Goal: Information Seeking & Learning: Learn about a topic

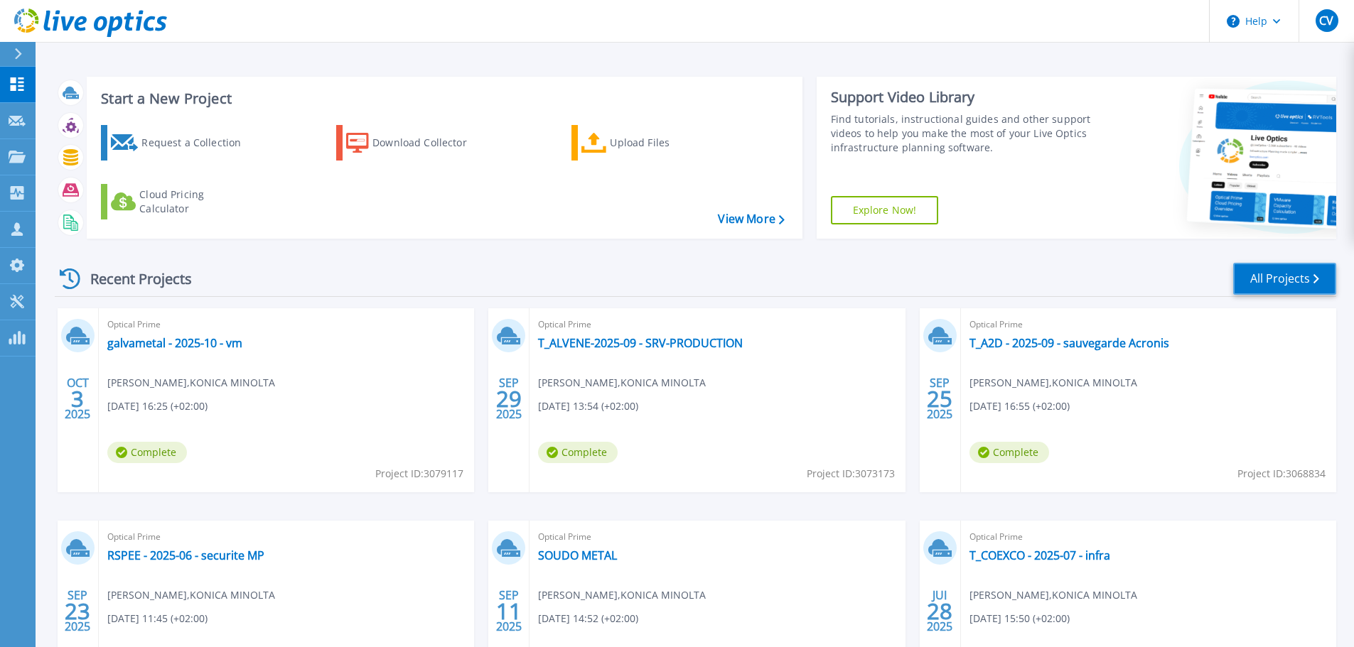
click at [1287, 278] on link "All Projects" at bounding box center [1284, 279] width 103 height 32
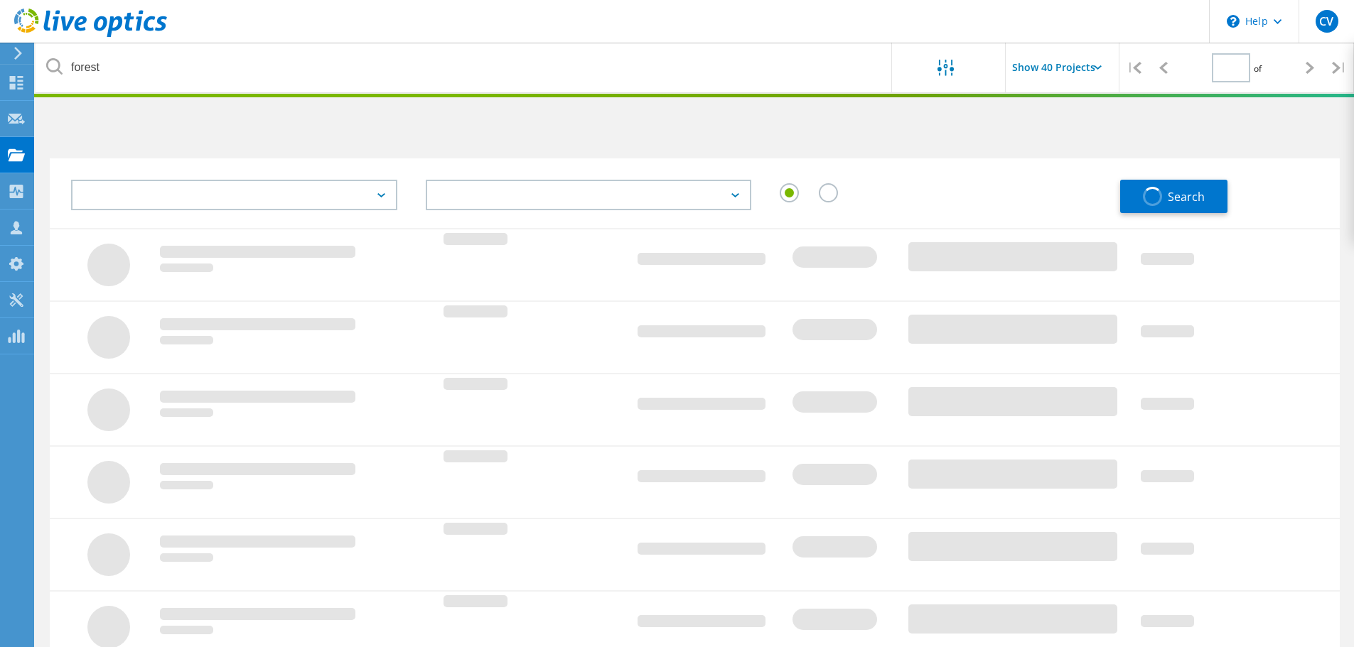
type input "1"
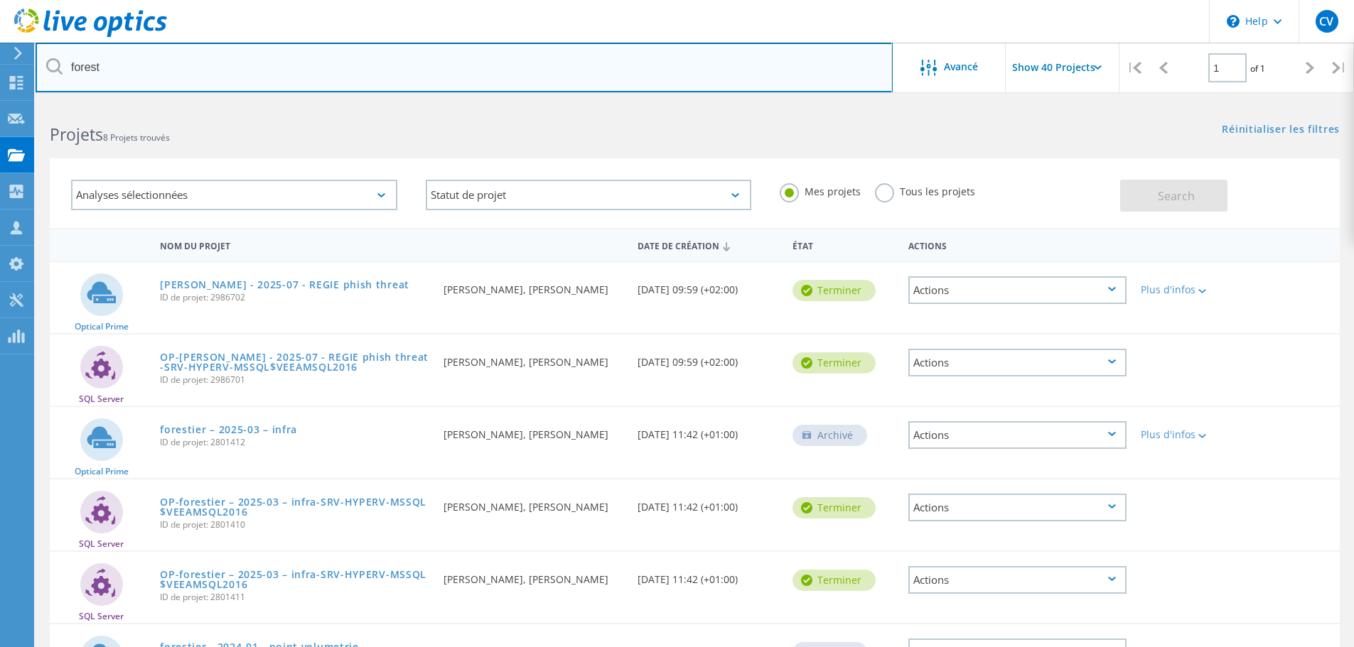
drag, startPoint x: 158, startPoint y: 65, endPoint x: 66, endPoint y: 62, distance: 92.4
click at [66, 62] on input "forest" at bounding box center [464, 68] width 857 height 50
type input "a2d"
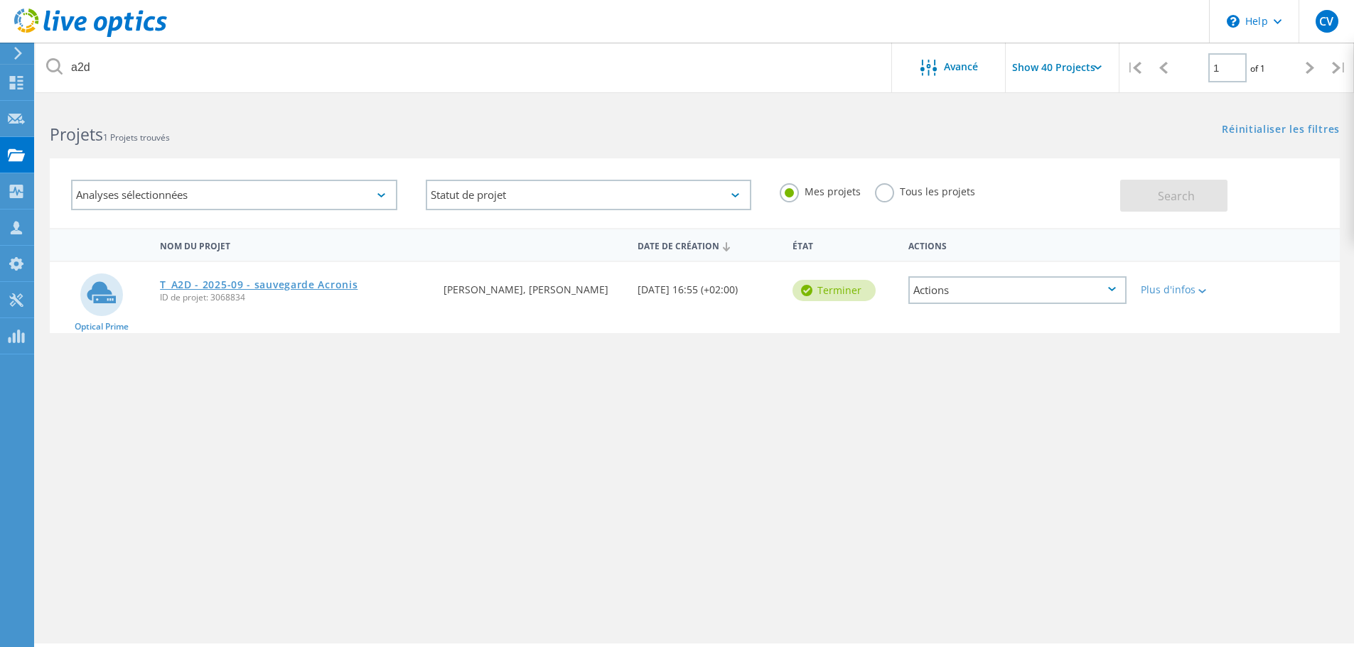
click at [311, 285] on link "T_A2D - 2025-09 - sauvegarde Acronis" at bounding box center [259, 285] width 198 height 10
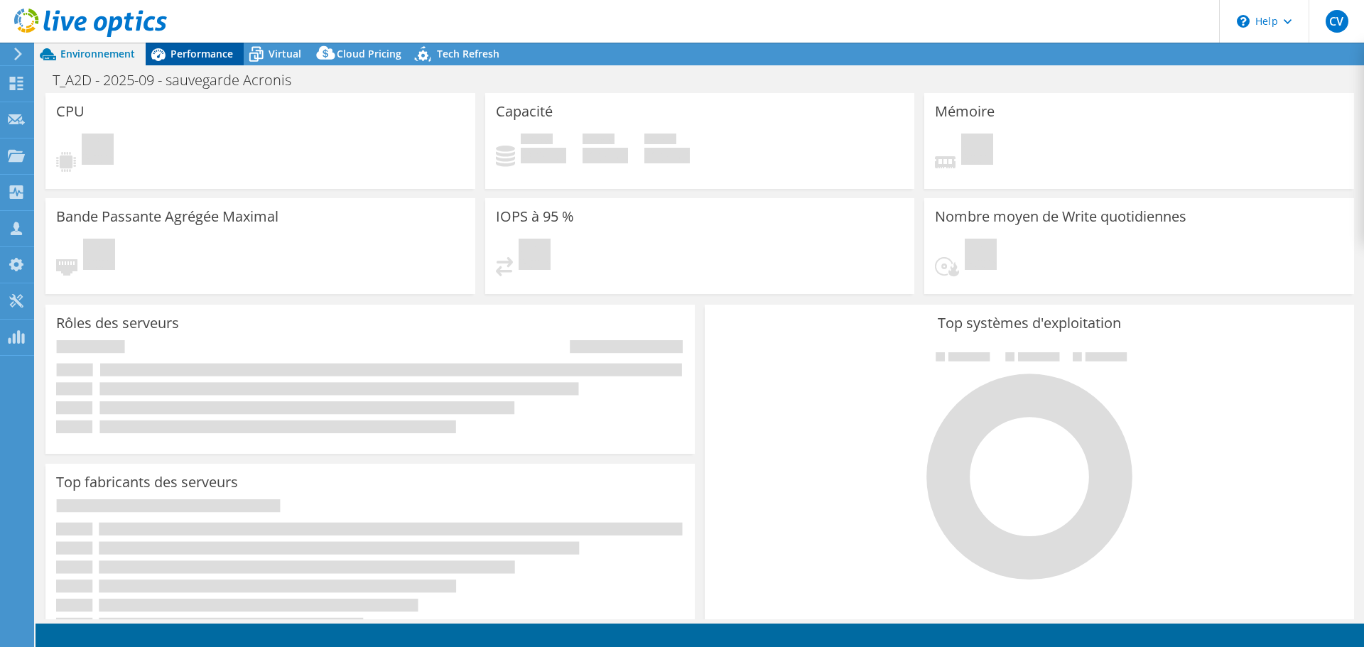
click at [196, 55] on span "Performance" at bounding box center [202, 54] width 63 height 14
select select "USD"
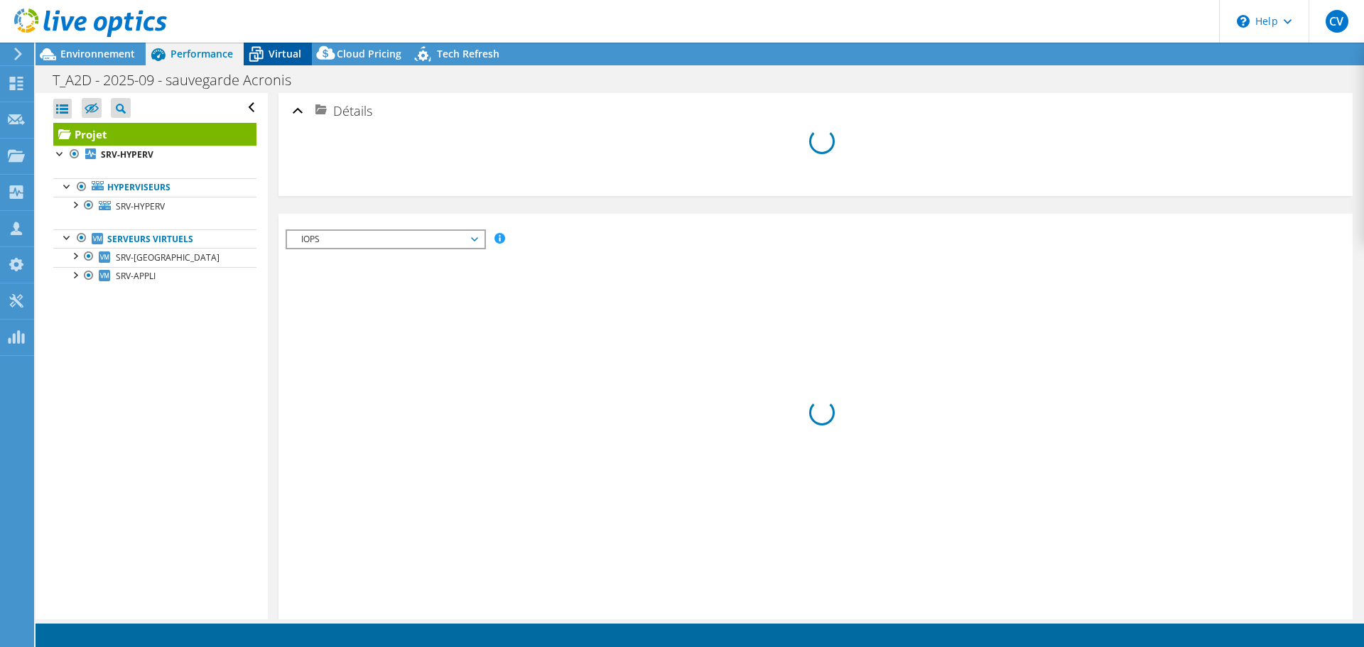
click at [271, 53] on span "Virtual" at bounding box center [285, 54] width 33 height 14
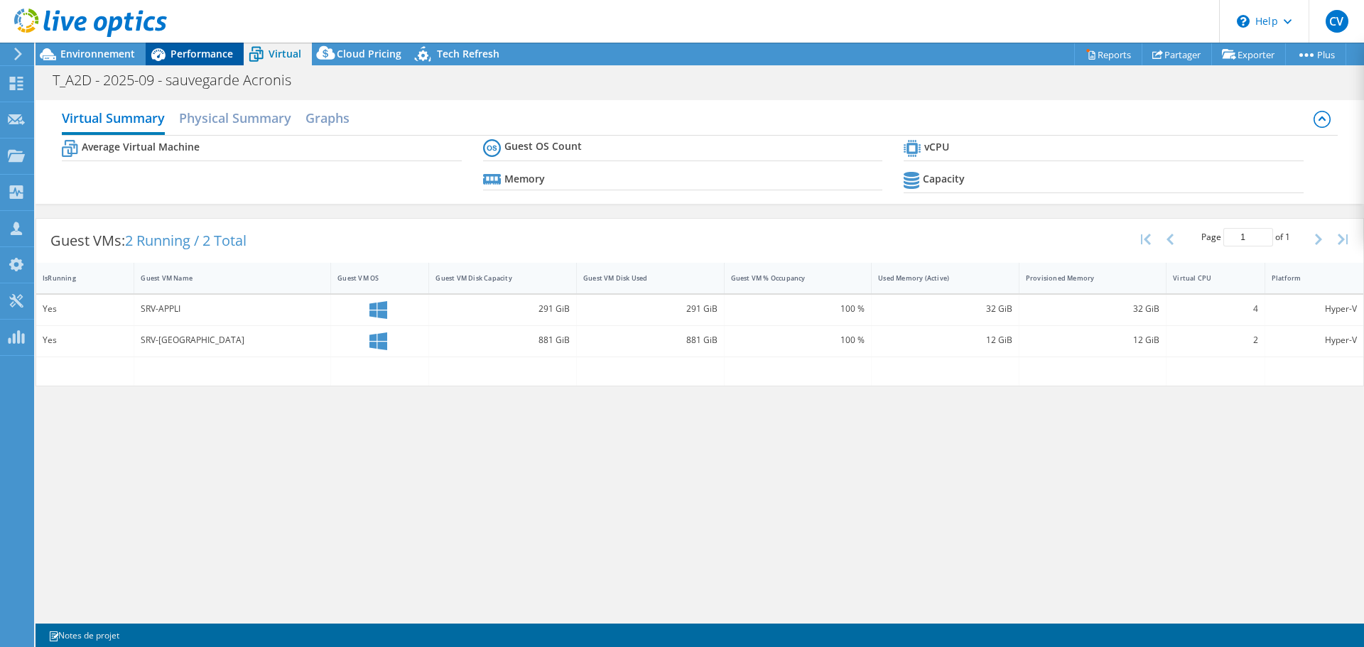
click at [196, 51] on span "Performance" at bounding box center [202, 54] width 63 height 14
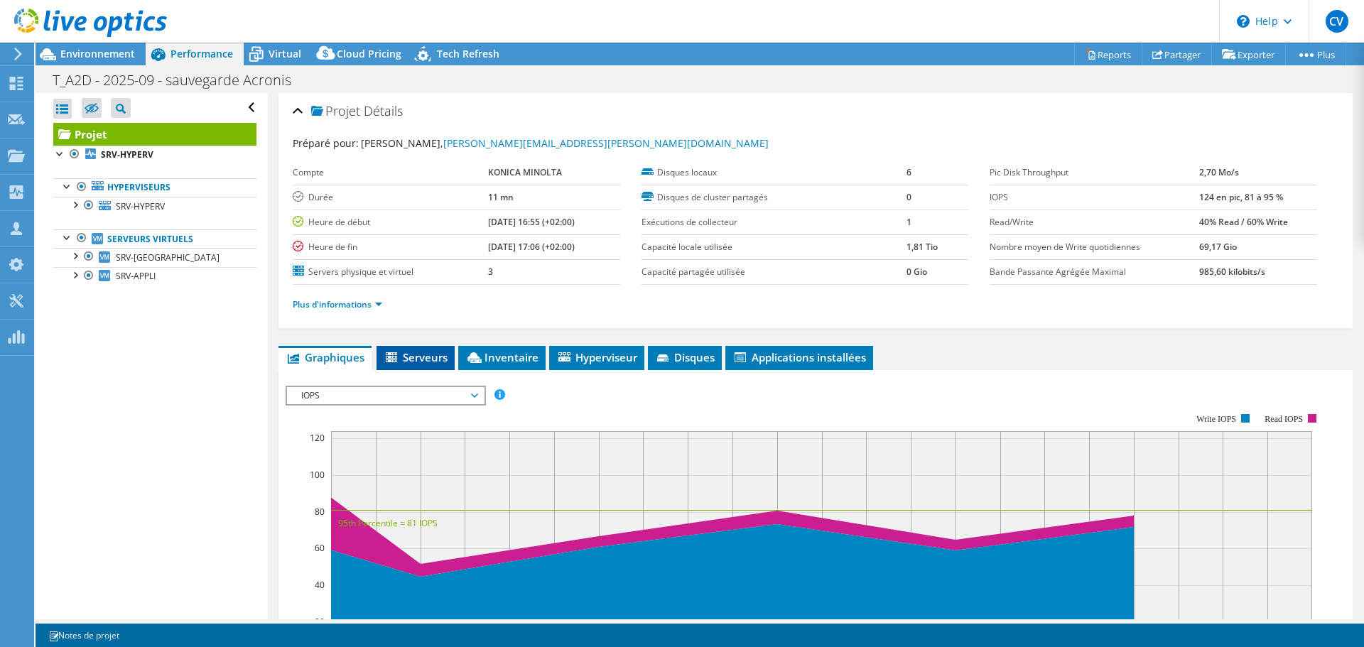
click at [411, 357] on span "Serveurs" at bounding box center [416, 357] width 64 height 14
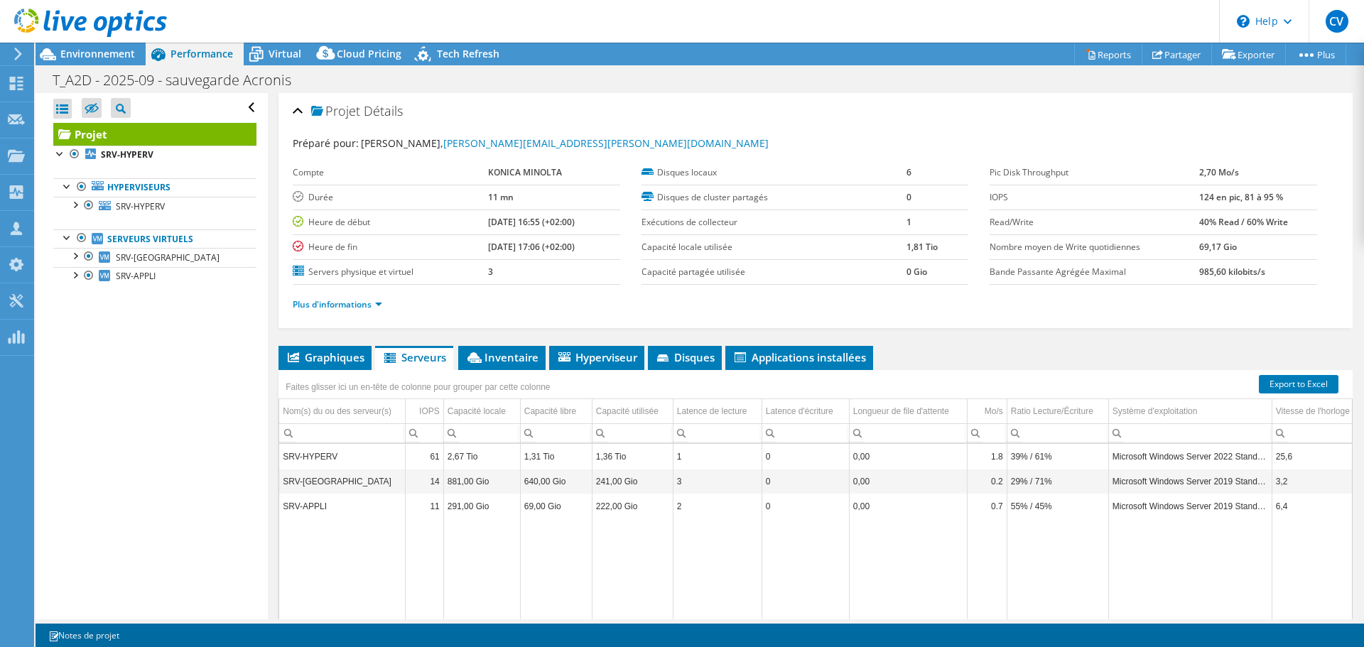
click at [953, 350] on ul "Graphiques Serveurs Inventaire Hyperviseur Disques Disques de cluster Applicati…" at bounding box center [816, 358] width 1074 height 24
click at [1029, 367] on ul "Graphiques Serveurs Inventaire Hyperviseur Disques Disques de cluster Applicati…" at bounding box center [816, 358] width 1074 height 24
